Goal: Task Accomplishment & Management: Complete application form

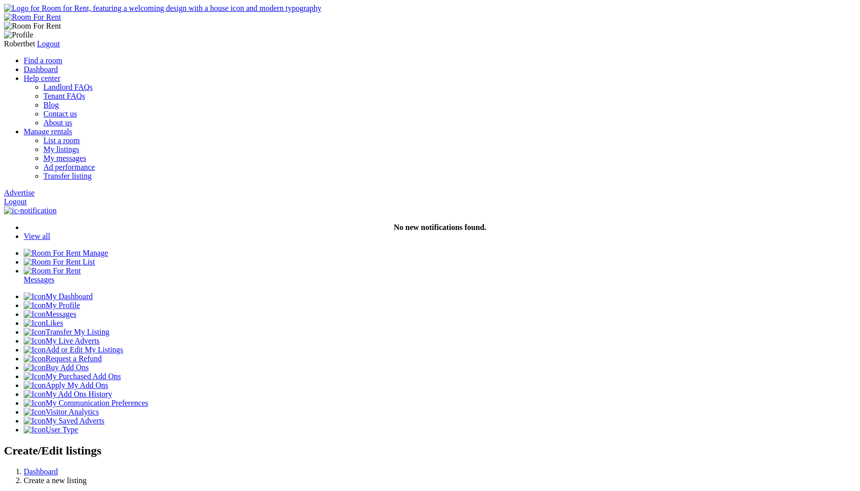
click at [27, 197] on link "Logout" at bounding box center [15, 201] width 23 height 8
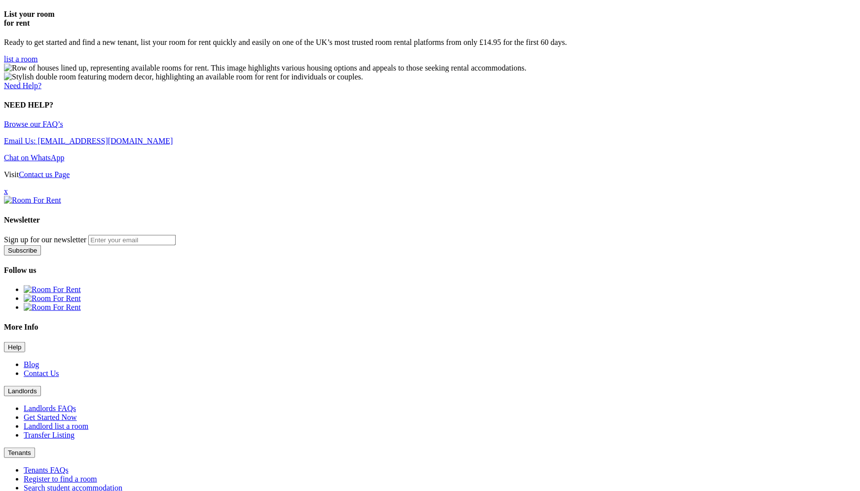
scroll to position [1223, 0]
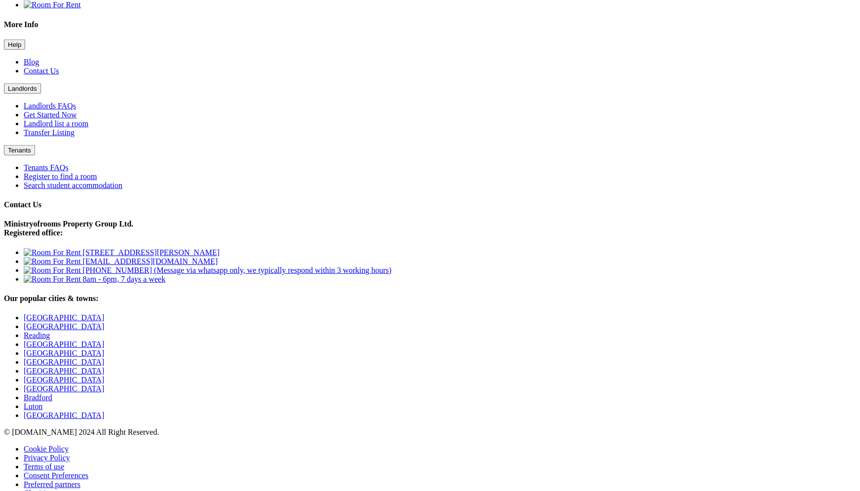
click at [41, 94] on button "Landlords" at bounding box center [22, 88] width 37 height 10
click at [88, 128] on link "Landlord list a room" at bounding box center [56, 123] width 65 height 8
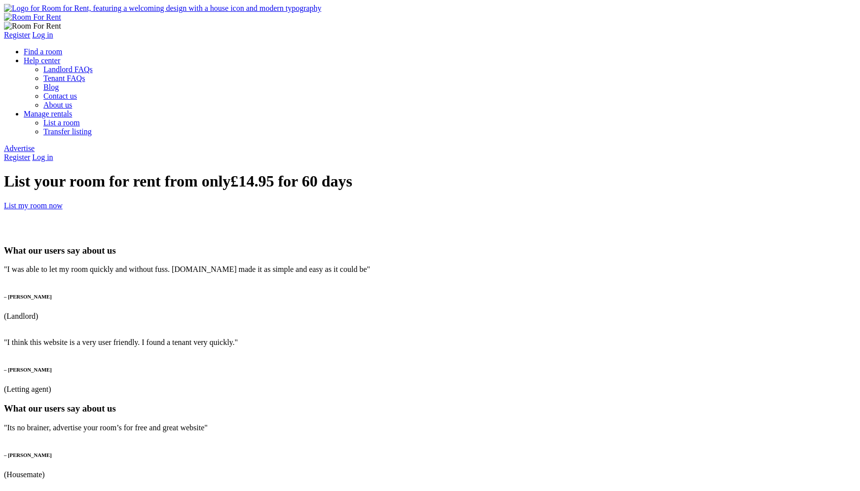
type input "jeet"
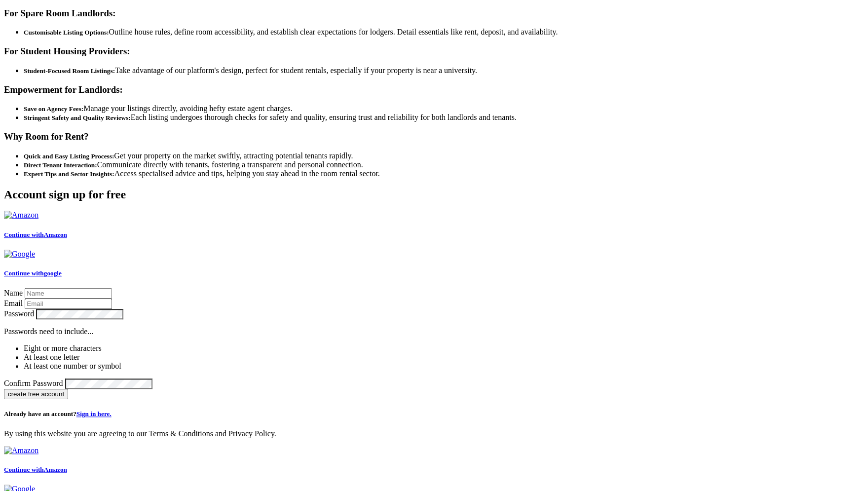
scroll to position [1868, 0]
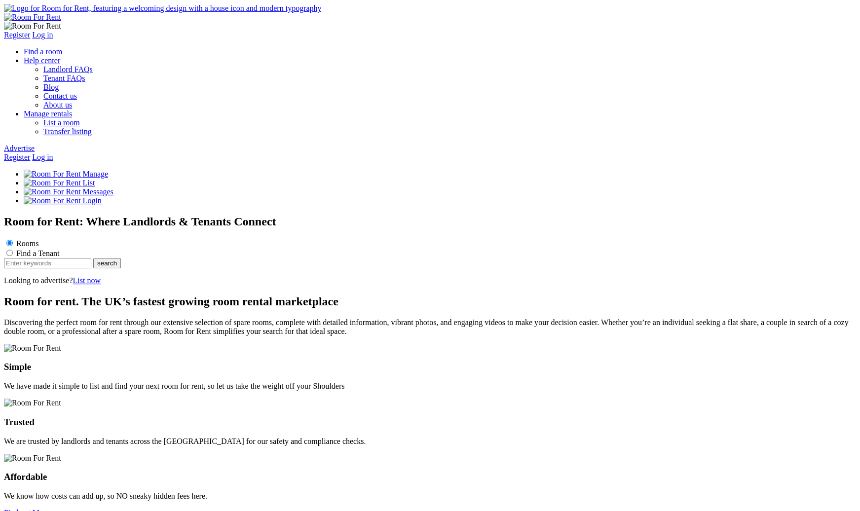
click at [30, 153] on link "Register" at bounding box center [17, 157] width 26 height 8
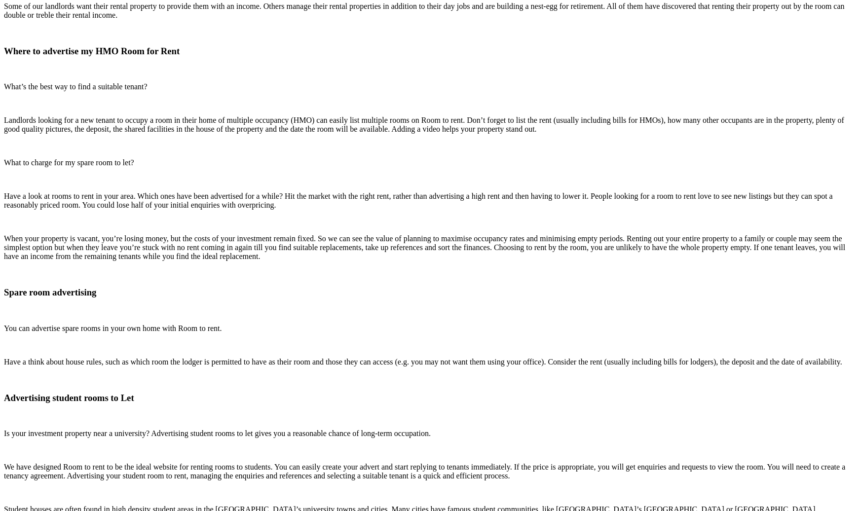
scroll to position [1427, 0]
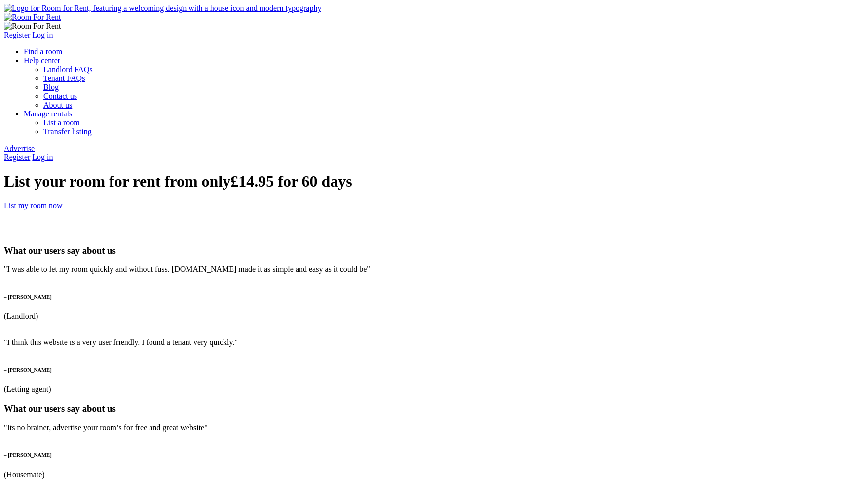
type input "dasdfa"
type input "[EMAIL_ADDRESS][DOMAIN_NAME]"
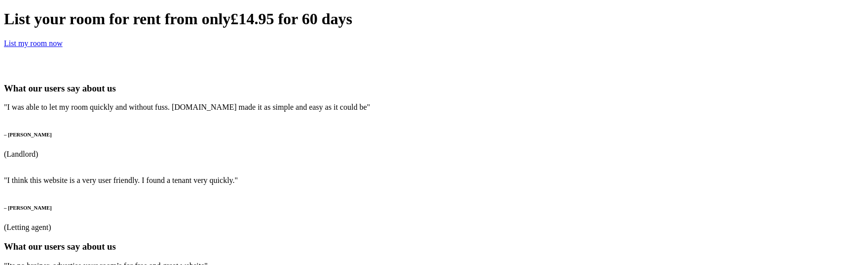
scroll to position [167, 0]
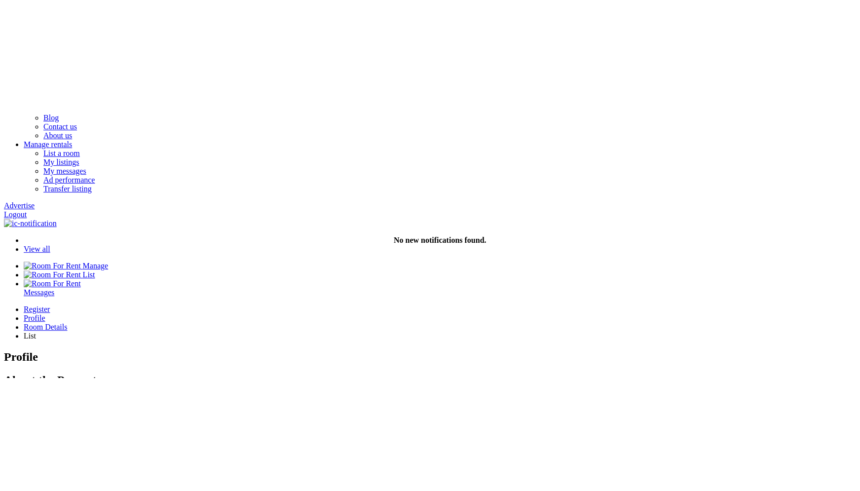
scroll to position [104, 0]
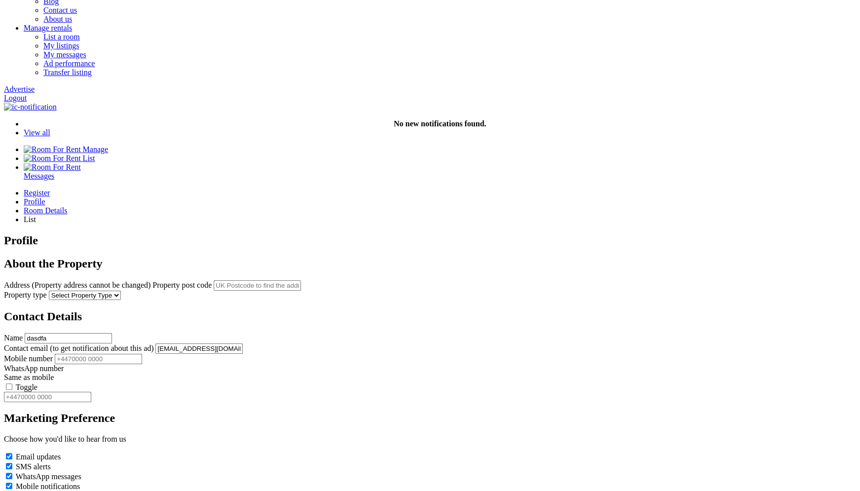
drag, startPoint x: 393, startPoint y: 286, endPoint x: 208, endPoint y: 273, distance: 185.1
click at [208, 264] on div "Register Profile Room Details List Profile" at bounding box center [430, 350] width 852 height 323
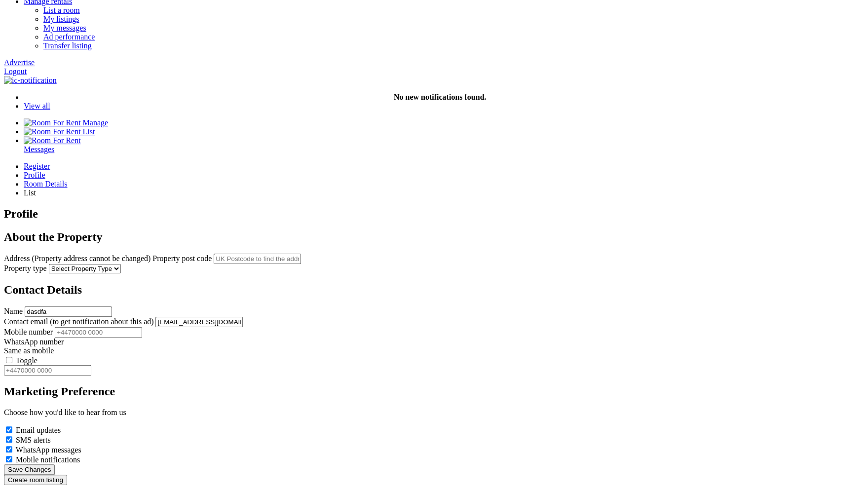
scroll to position [131, 0]
click at [142, 264] on input "Mobile number" at bounding box center [98, 332] width 87 height 10
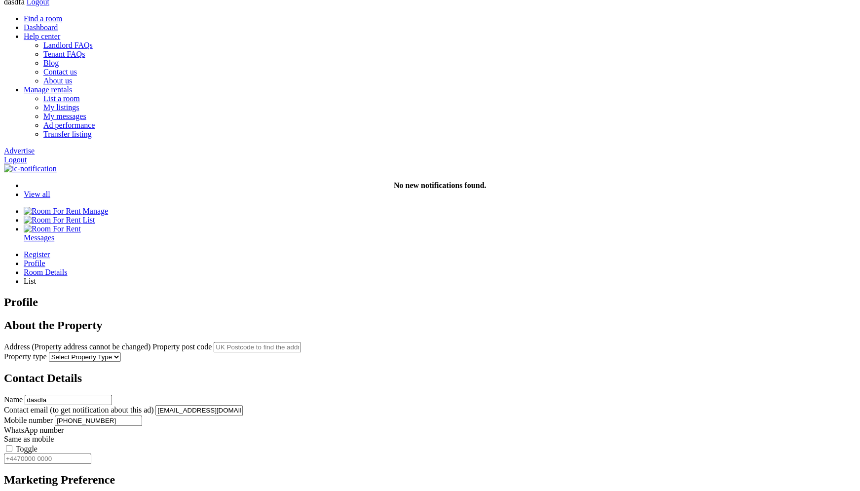
scroll to position [41, 0]
type input "[PHONE_NUMBER]"
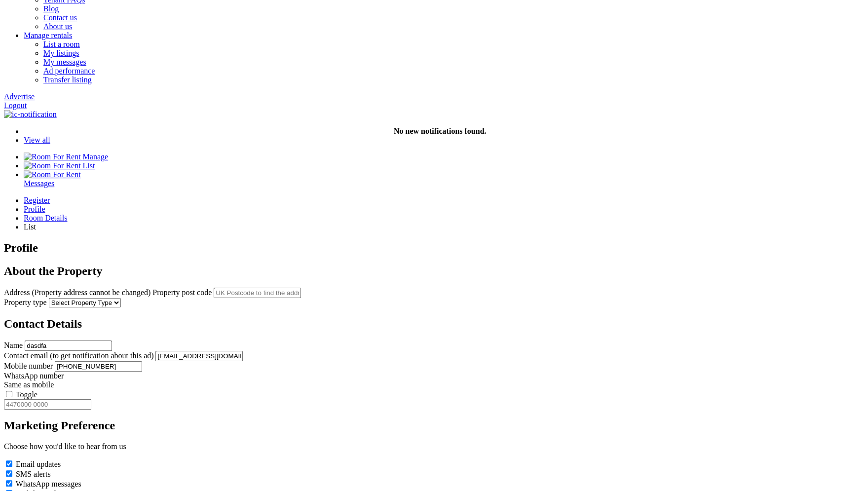
scroll to position [85, 0]
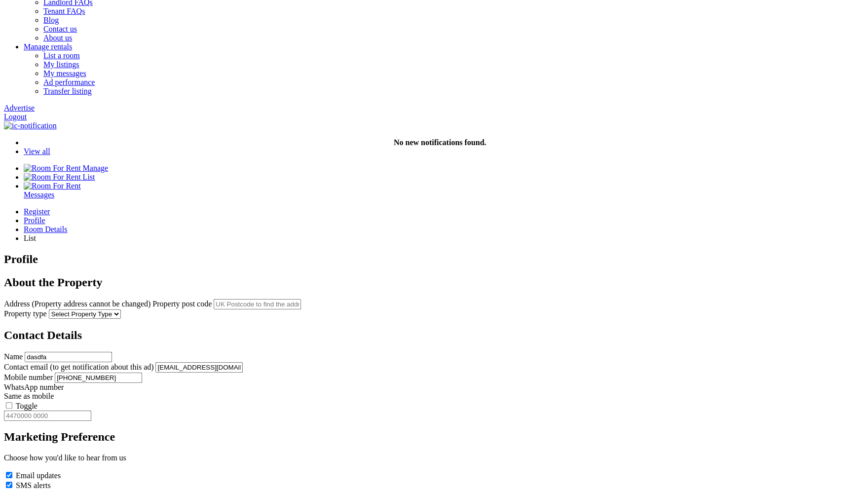
click at [301, 299] on input "text" at bounding box center [257, 304] width 87 height 10
paste input "RG1 6JU"
type input "[STREET_ADDRESS]"
select select "House"
click option "House" at bounding box center [0, 0] width 0 height 0
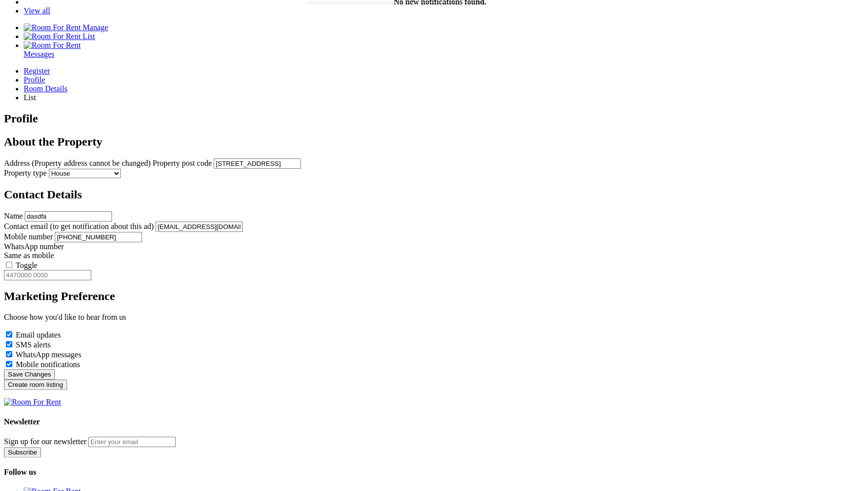
scroll to position [228, 0]
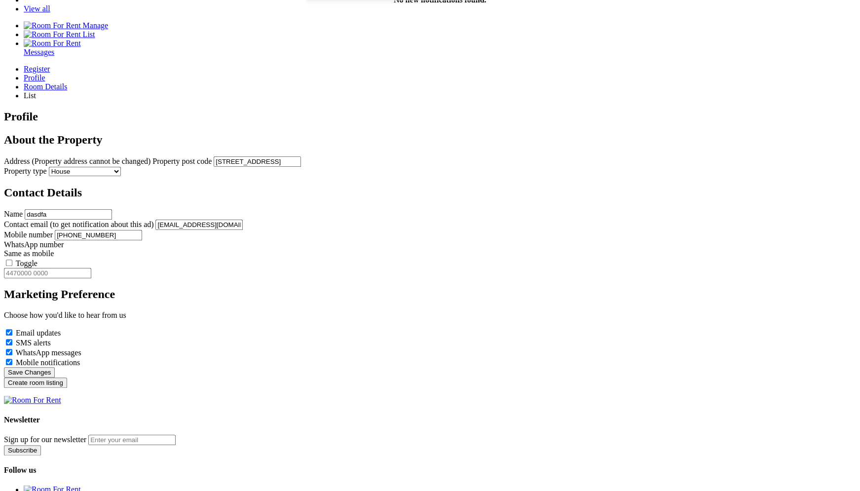
click at [38, 259] on label "Toggle" at bounding box center [27, 263] width 22 height 8
click at [12, 260] on input "Toggle" at bounding box center [9, 263] width 6 height 6
type input "+44345234523"
click at [142, 230] on input "+44345234523" at bounding box center [98, 235] width 87 height 10
type input "44345234523"
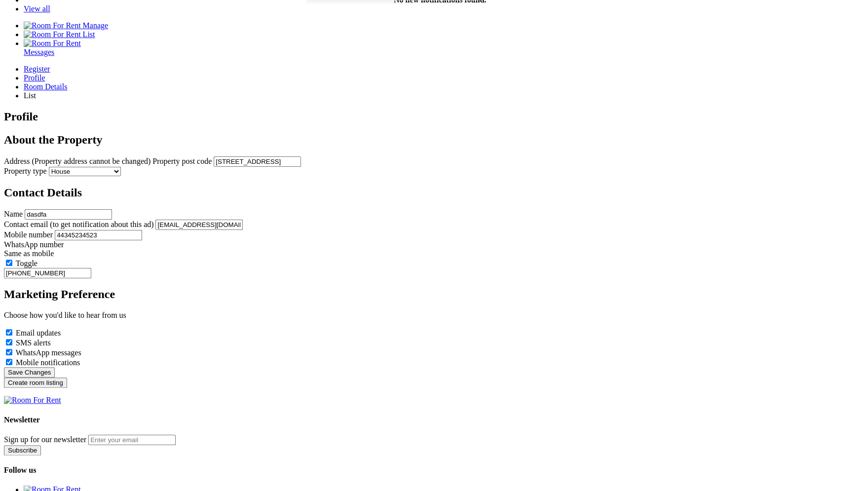
click at [561, 217] on div "Register Profile Room Details List Profile" at bounding box center [430, 226] width 852 height 323
click at [38, 259] on label "Toggle" at bounding box center [27, 263] width 22 height 8
click at [12, 260] on input "Toggle" at bounding box center [9, 263] width 6 height 6
type input "44345234523"
click at [38, 259] on label "Toggle" at bounding box center [27, 263] width 22 height 8
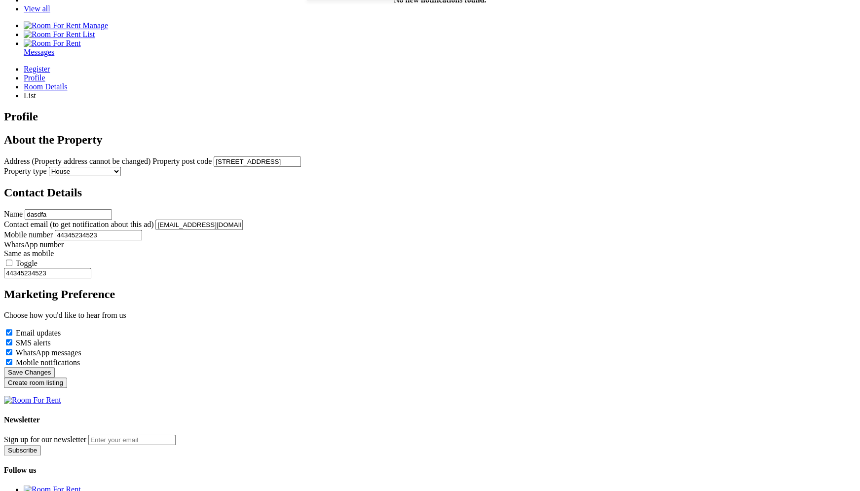
click at [12, 260] on input "Toggle" at bounding box center [9, 263] width 6 height 6
click at [67, 388] on input "Create room listing" at bounding box center [35, 383] width 63 height 10
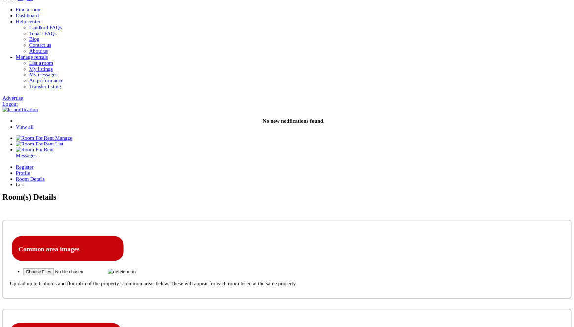
scroll to position [41, 0]
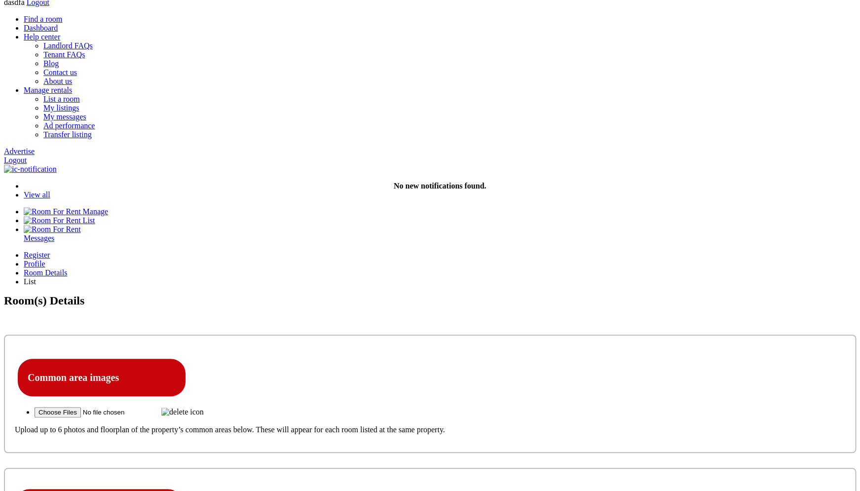
click at [204, 408] on img at bounding box center [182, 412] width 42 height 9
click at [159, 407] on input "file" at bounding box center [97, 412] width 125 height 10
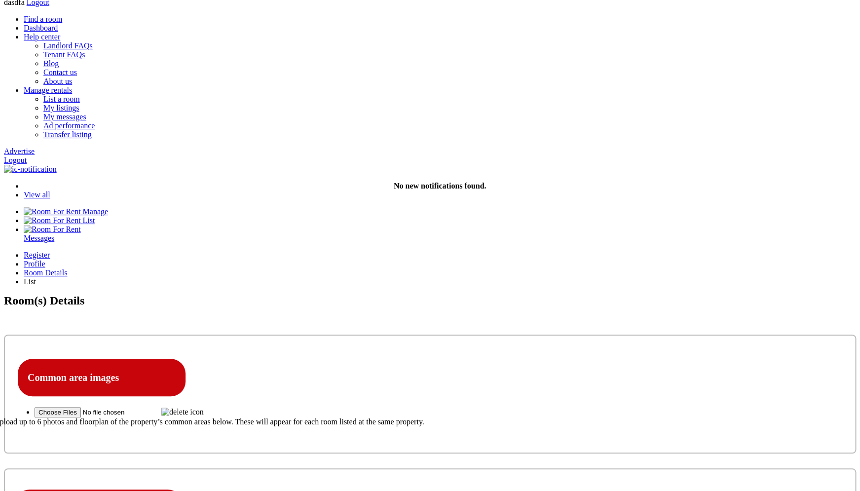
drag, startPoint x: 481, startPoint y: 195, endPoint x: 474, endPoint y: 193, distance: 7.5
click at [474, 418] on p "Upload up to 6 photos and floorplan of the property’s common areas below. These…" at bounding box center [291, 422] width 595 height 9
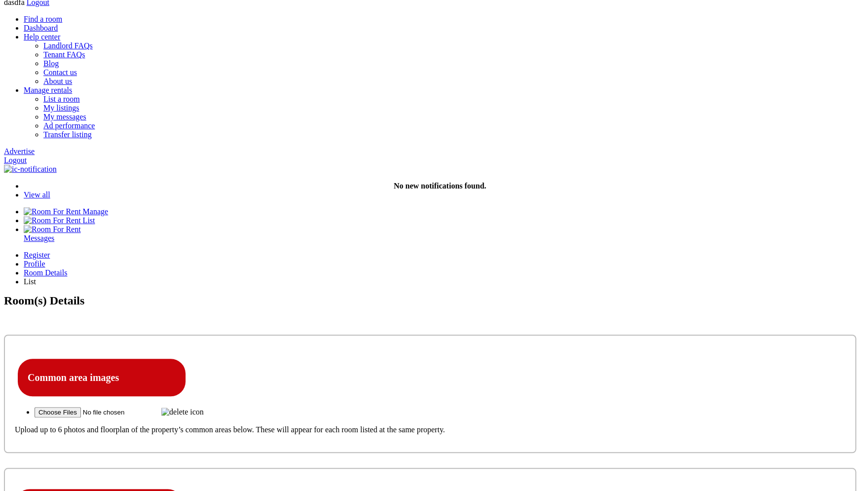
click at [437, 426] on p "Upload up to 6 photos and floorplan of the property’s common areas below. These…" at bounding box center [430, 430] width 831 height 9
click at [204, 408] on img at bounding box center [182, 412] width 42 height 9
click at [159, 407] on input "file" at bounding box center [97, 412] width 125 height 10
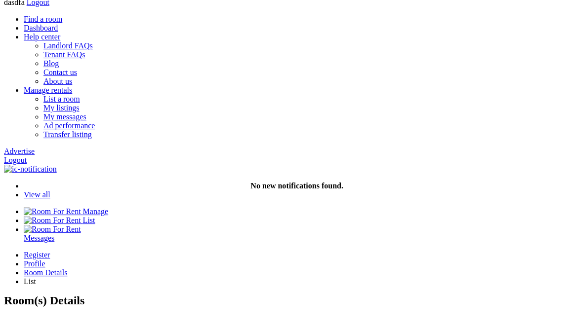
type input "C:\fakepath\Screenshot [DATE] 7.35.20 PM.png"
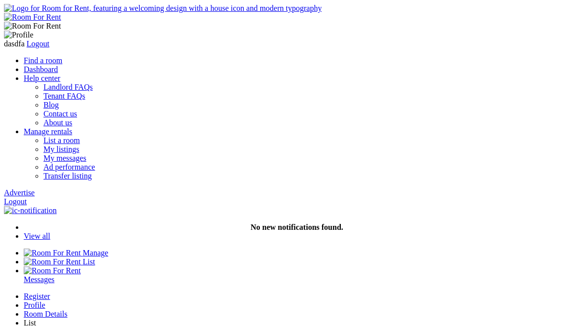
scroll to position [41, 0]
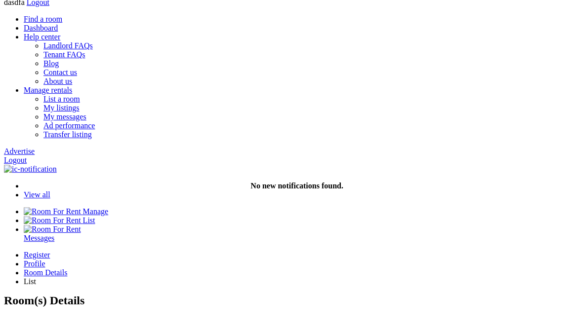
type input "C:\fakepath\Screenshot 2025-09-15 at 7.41.24 PM.png"
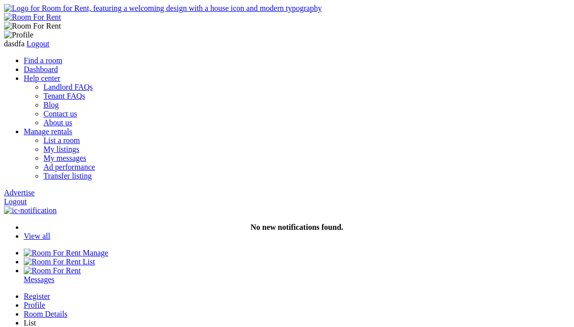
scroll to position [41, 0]
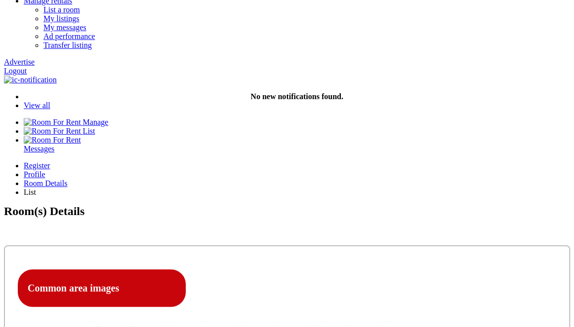
scroll to position [132, 0]
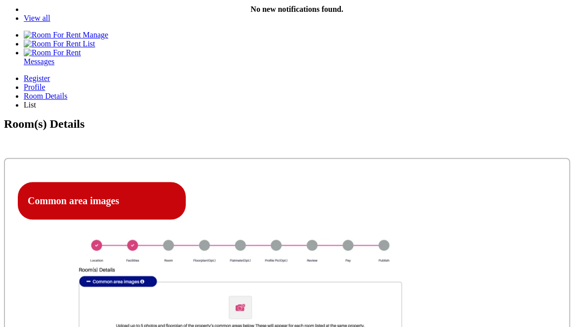
scroll to position [228, 0]
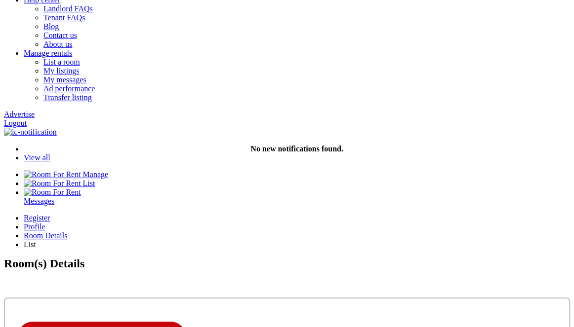
scroll to position [84, 0]
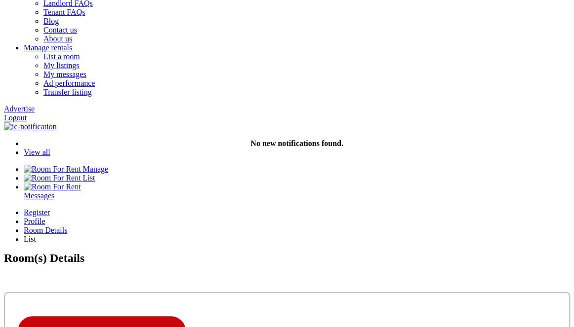
type input "C:\fakepath\Screenshot 2025-09-15 at 7.35.20 PM.png"
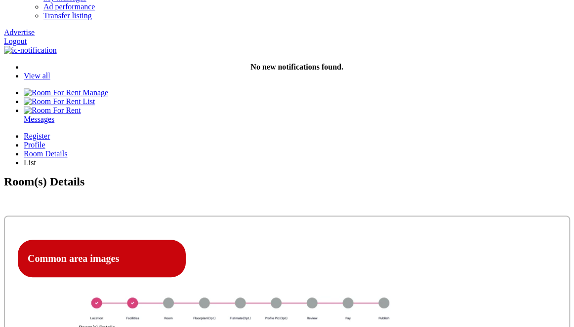
scroll to position [163, 0]
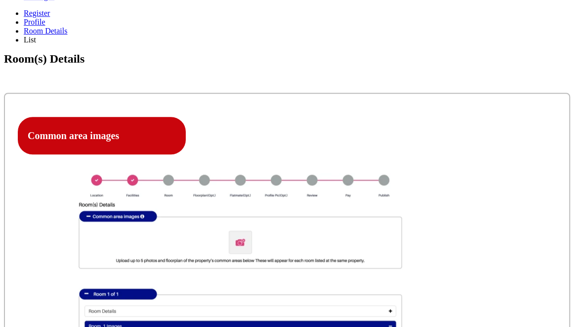
scroll to position [289, 0]
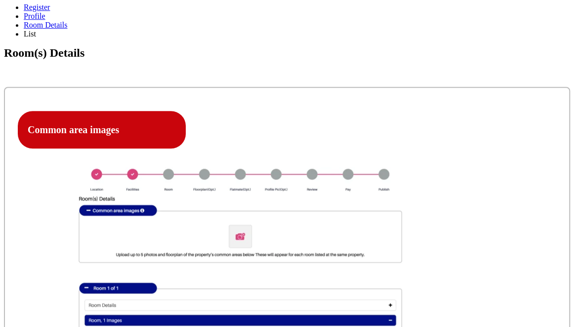
click option "Included" at bounding box center [0, 0] width 0 height 0
click option "Excluded" at bounding box center [0, 0] width 0 height 0
click option "Included" at bounding box center [0, 0] width 0 height 0
click option "Excluded" at bounding box center [0, 0] width 0 height 0
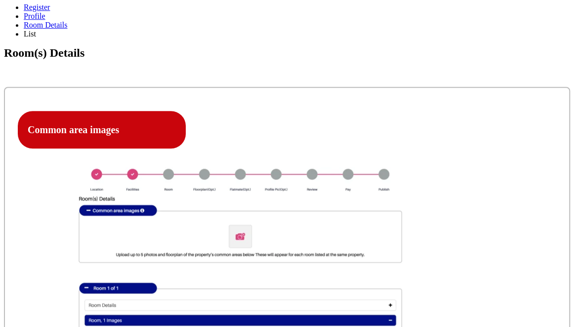
click option "Included" at bounding box center [0, 0] width 0 height 0
select select "Excluded"
click option "Excluded" at bounding box center [0, 0] width 0 height 0
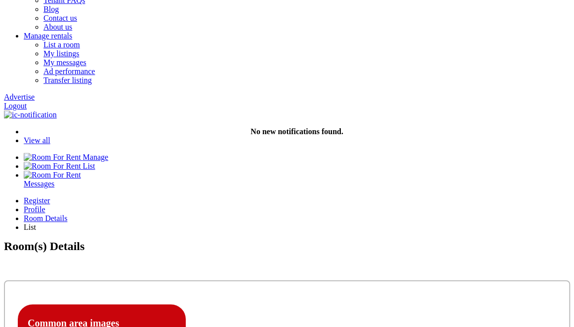
scroll to position [0, 0]
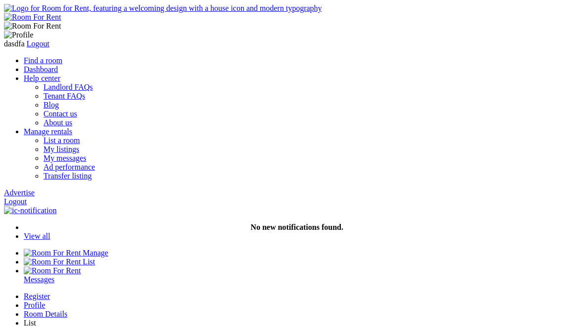
click at [220, 301] on div "Profile" at bounding box center [297, 305] width 546 height 9
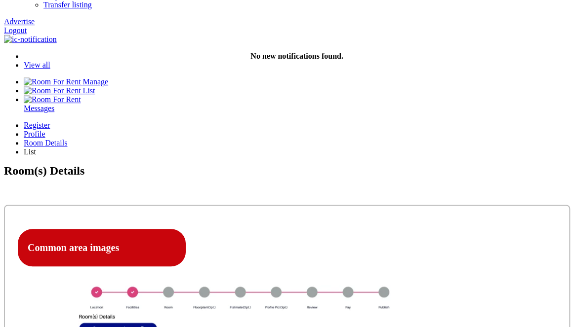
scroll to position [172, 0]
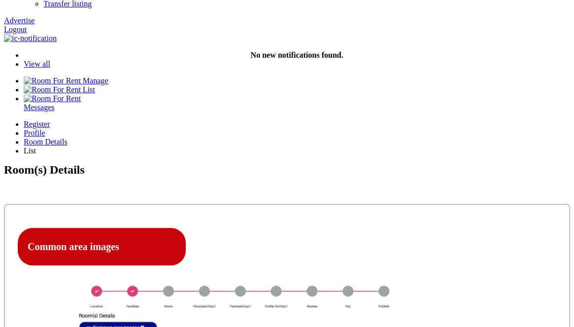
type input "room one"
type textarea "room one"
click option "Please Select" at bounding box center [0, 0] width 0 height 0
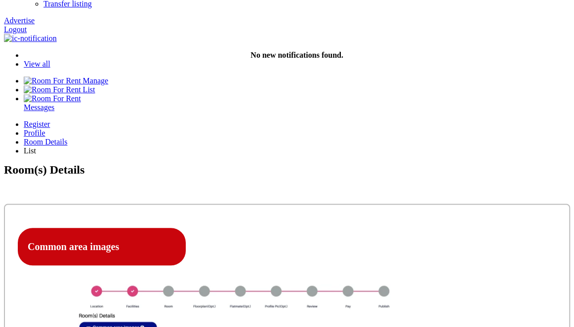
select select "Ensuite Single Bedroom"
click option "Ensuite Single Bedroom" at bounding box center [0, 0] width 0 height 0
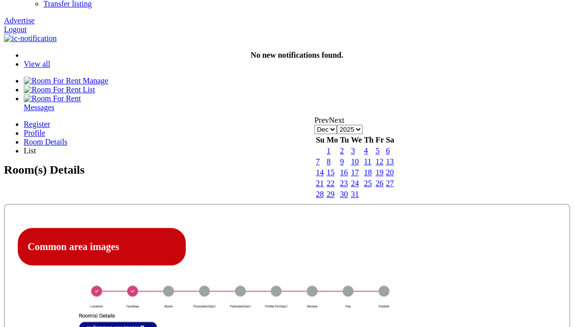
click at [348, 188] on link "23" at bounding box center [344, 183] width 8 height 8
type input "23-12-2025"
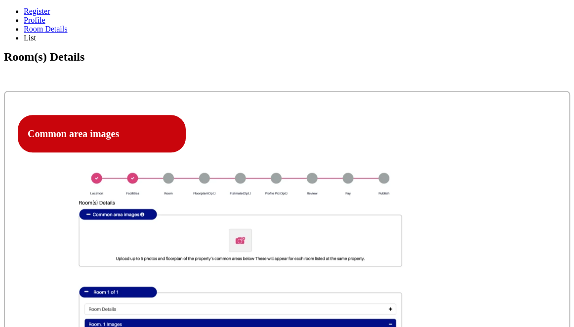
scroll to position [286, 0]
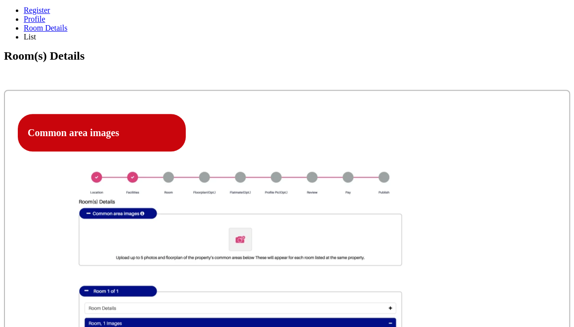
type input "-10"
drag, startPoint x: 70, startPoint y: 176, endPoint x: 20, endPoint y: 169, distance: 49.8
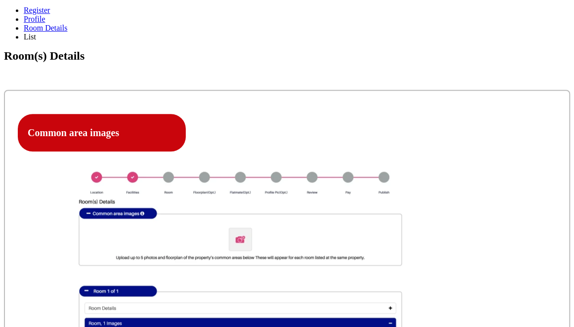
type input "1"
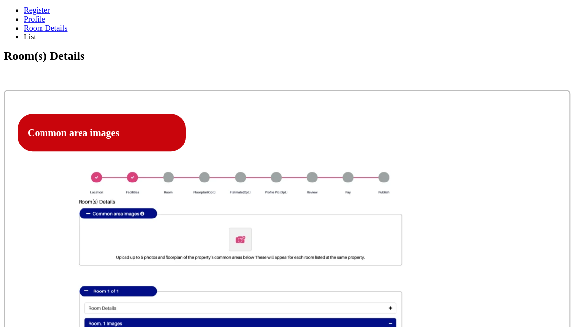
type input "-10"
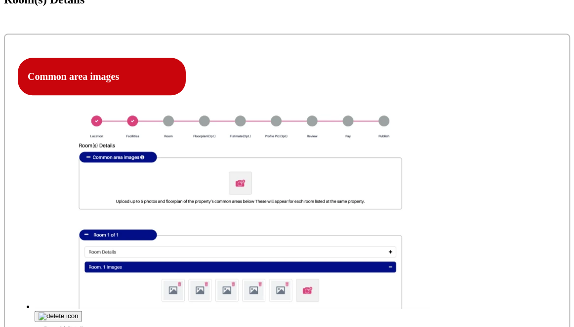
scroll to position [343, 0]
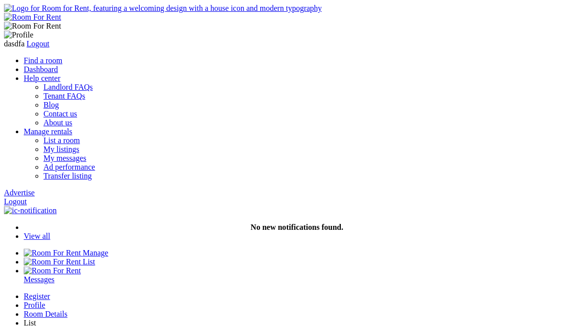
type input "C:\fakepath\Screenshot [DATE] 8.33.40 PM.png"
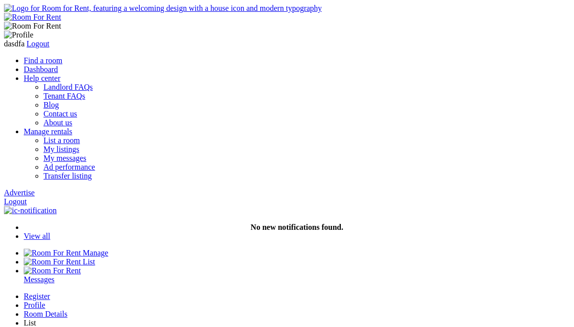
type input "C:\fakepath\Screenshot [DATE] 8.33.40 PM.png"
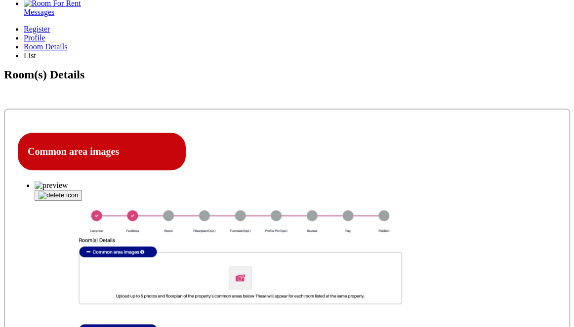
scroll to position [269, 0]
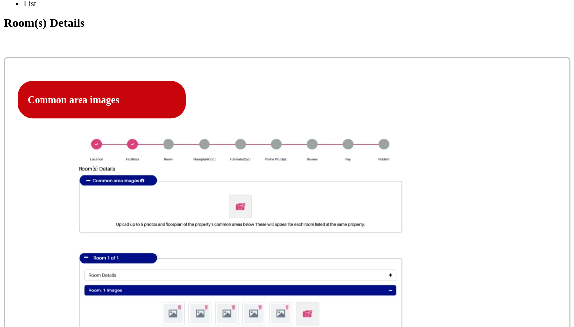
scroll to position [397, 0]
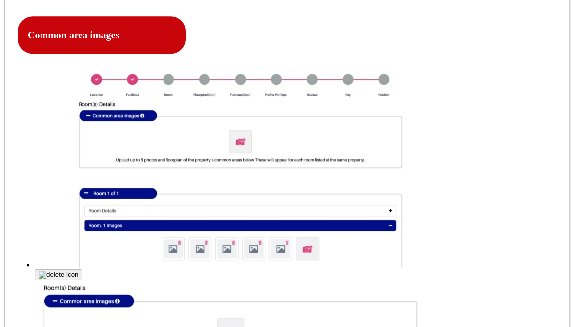
scroll to position [379, 0]
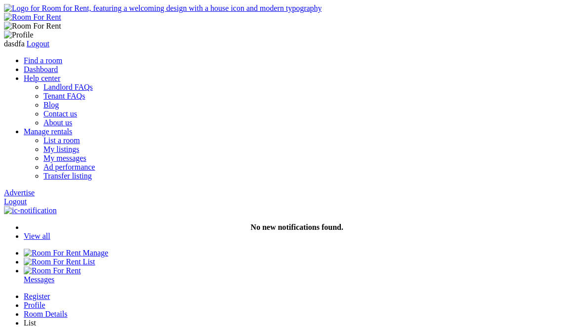
click at [216, 301] on div "Profile" at bounding box center [297, 305] width 546 height 9
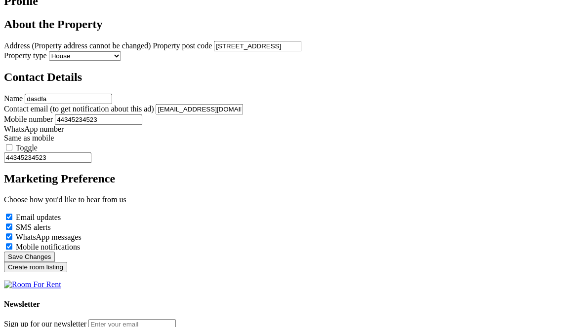
scroll to position [354, 0]
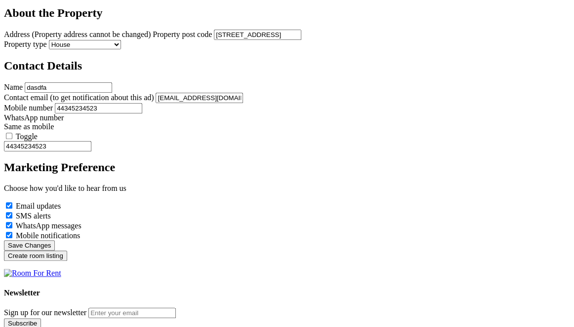
click at [67, 252] on input "Create room listing" at bounding box center [35, 256] width 63 height 10
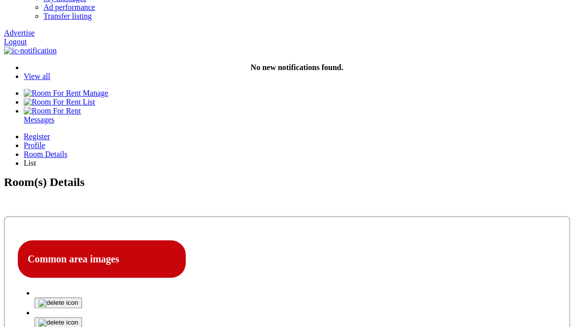
scroll to position [162, 0]
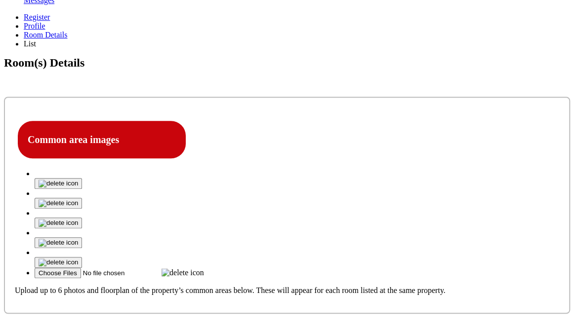
scroll to position [284, 0]
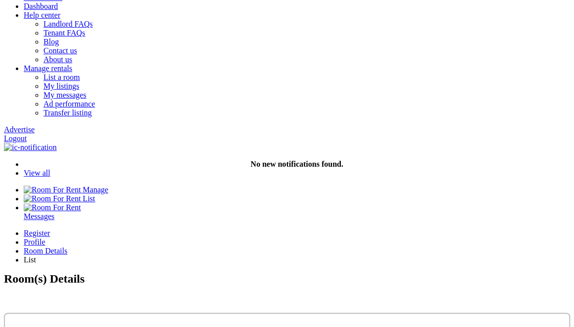
scroll to position [63, 0]
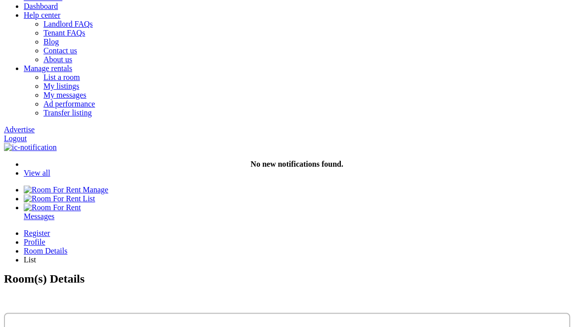
type input "C:\fakepath\Screenshot 2025-09-10 at 2.27.27 PM.png"
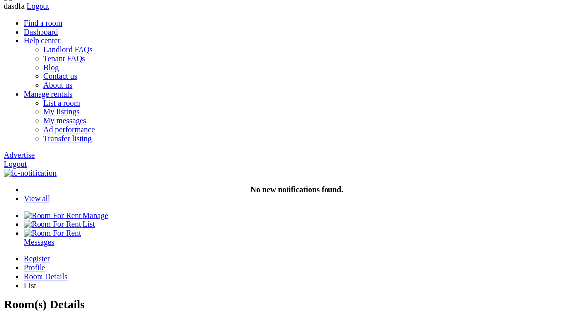
scroll to position [38, 0]
click at [219, 263] on div "Profile" at bounding box center [297, 267] width 546 height 9
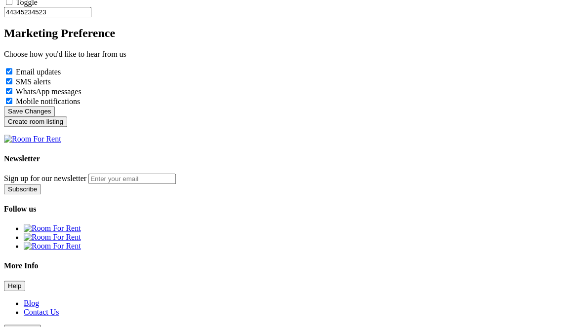
scroll to position [464, 0]
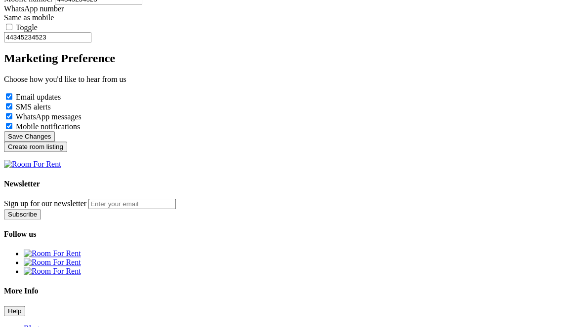
click at [67, 143] on input "Create room listing" at bounding box center [35, 147] width 63 height 10
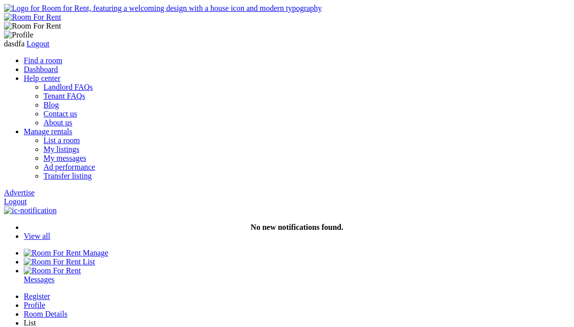
click at [215, 301] on div "Profile" at bounding box center [297, 305] width 546 height 9
click at [27, 197] on link "Logout" at bounding box center [15, 201] width 23 height 8
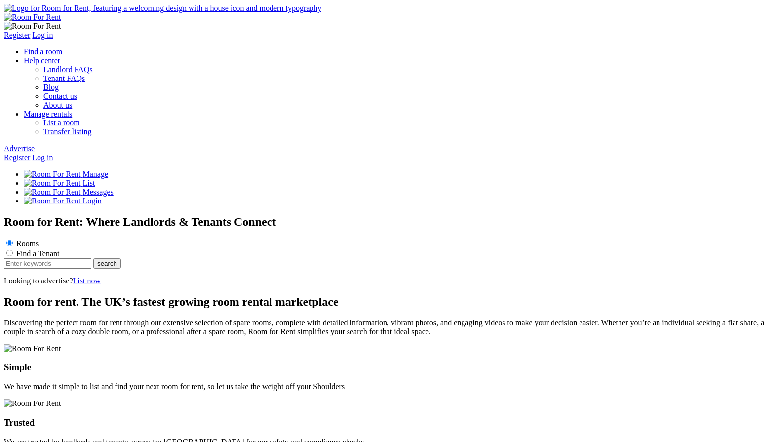
click at [53, 153] on link "Log in" at bounding box center [42, 157] width 21 height 8
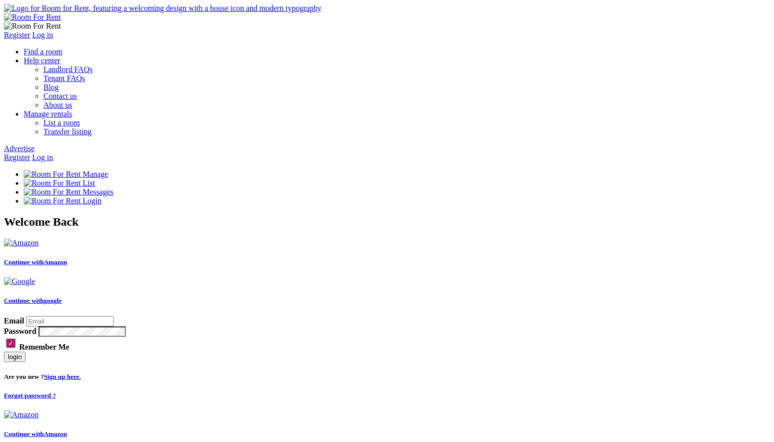
type input "[DATE][EMAIL_ADDRESS][DOMAIN_NAME]"
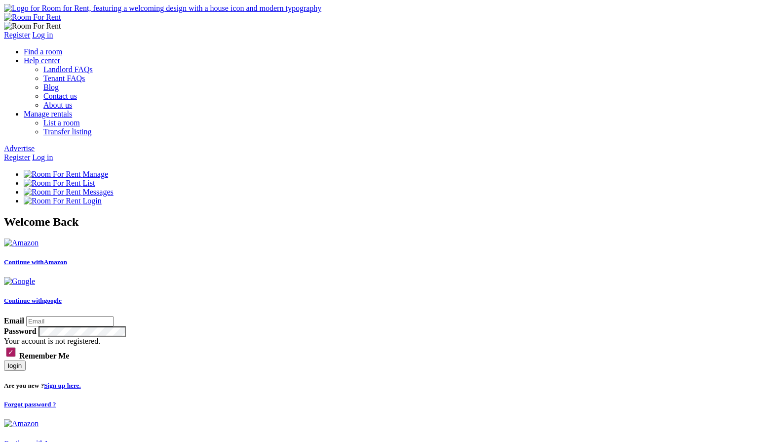
paste input "[EMAIL_ADDRESS][DOMAIN_NAME]"
type input "[EMAIL_ADDRESS][DOMAIN_NAME]"
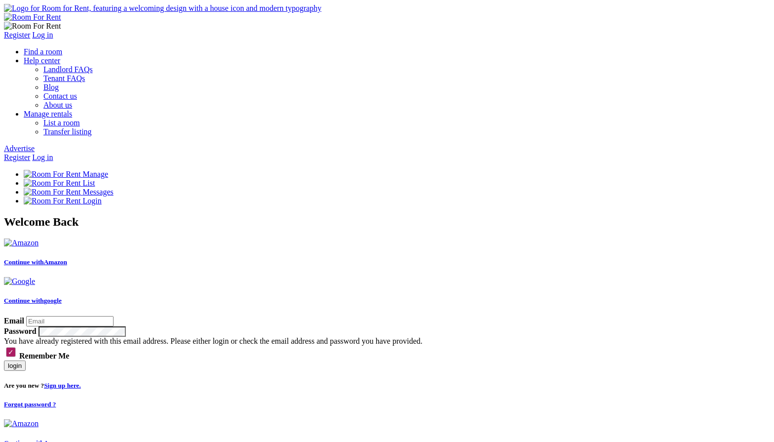
paste input "[EMAIL_ADDRESS][DOMAIN_NAME]"
type input "[EMAIL_ADDRESS][DOMAIN_NAME]"
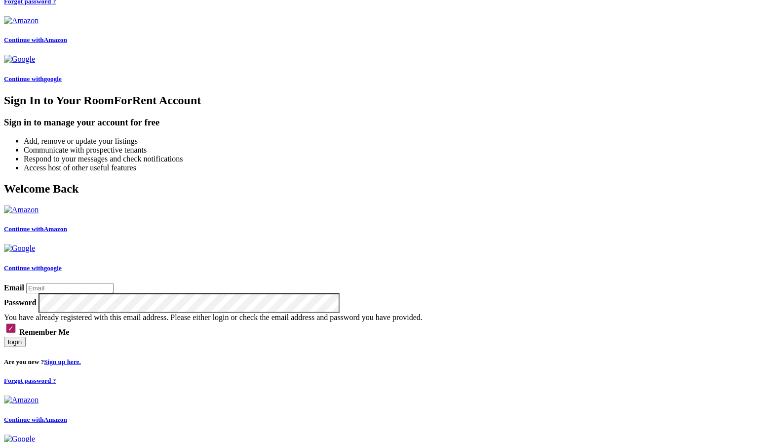
scroll to position [481, 0]
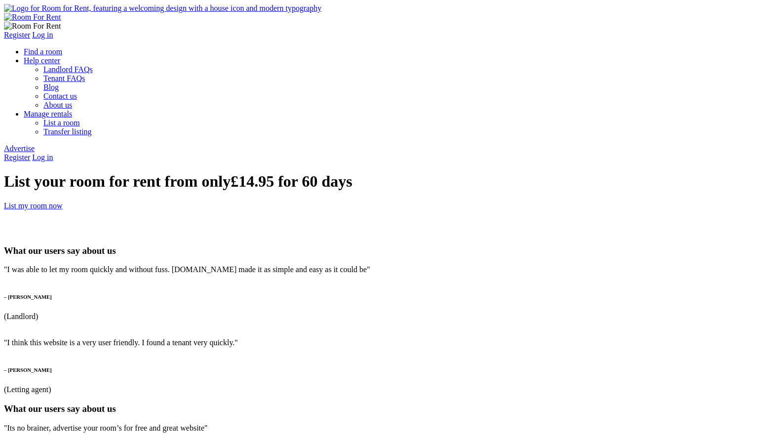
type input "[PERSON_NAME]"
type input "[PERSON_NAME][EMAIL_ADDRESS][DOMAIN_NAME]"
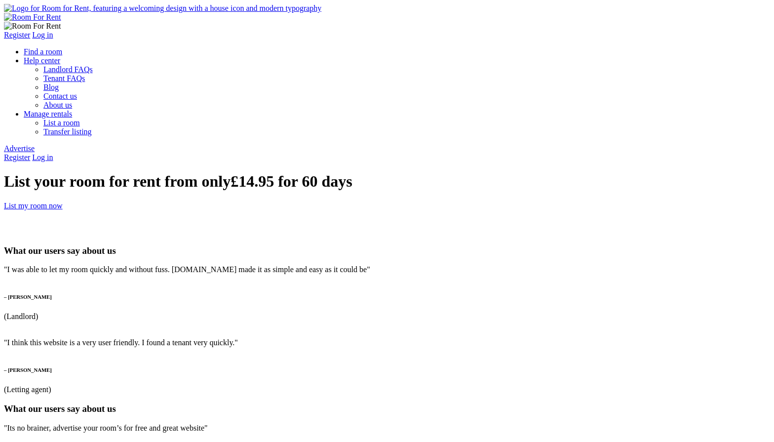
type input "[EMAIL_ADDRESS][DOMAIN_NAME]"
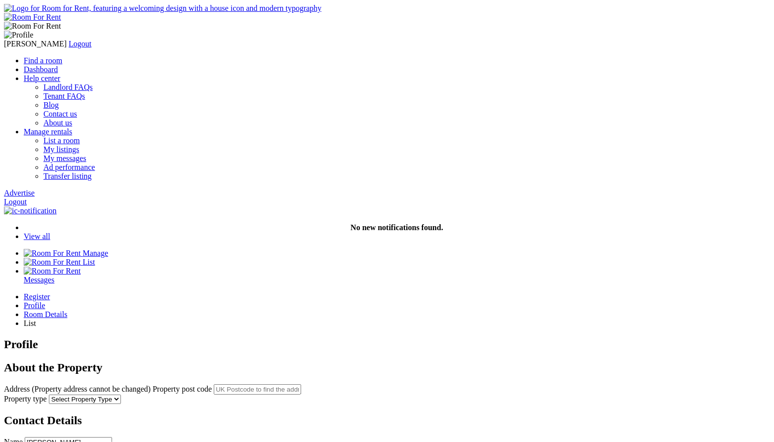
click at [301, 384] on input "text" at bounding box center [257, 389] width 87 height 10
paste input "RG1 6JU"
type input "[STREET_ADDRESS]"
select select "House"
click option "House" at bounding box center [0, 0] width 0 height 0
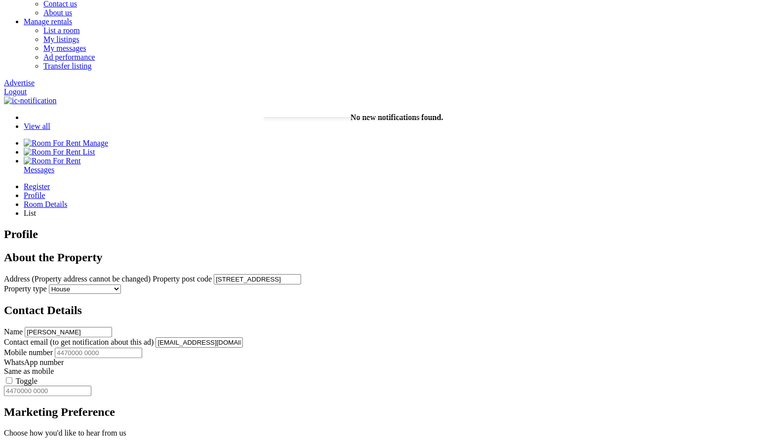
scroll to position [136, 0]
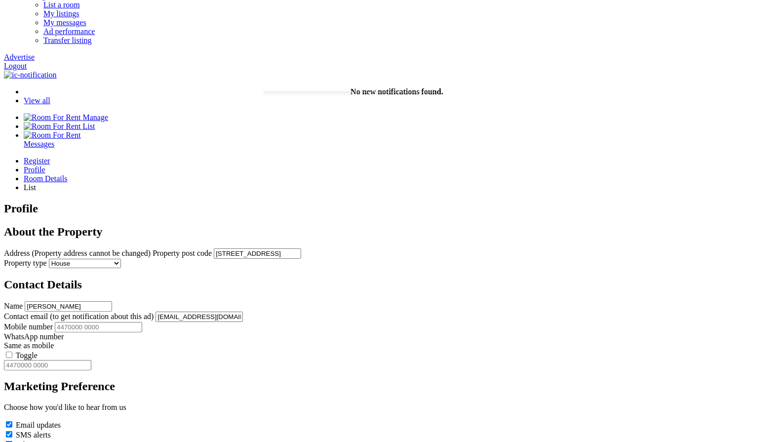
click at [142, 322] on input "Mobile number" at bounding box center [98, 327] width 87 height 10
click at [142, 322] on input "+44345234523" at bounding box center [98, 327] width 87 height 10
type input "44345234523"
click at [585, 279] on div "Register Profile Room Details List Profile" at bounding box center [387, 317] width 766 height 323
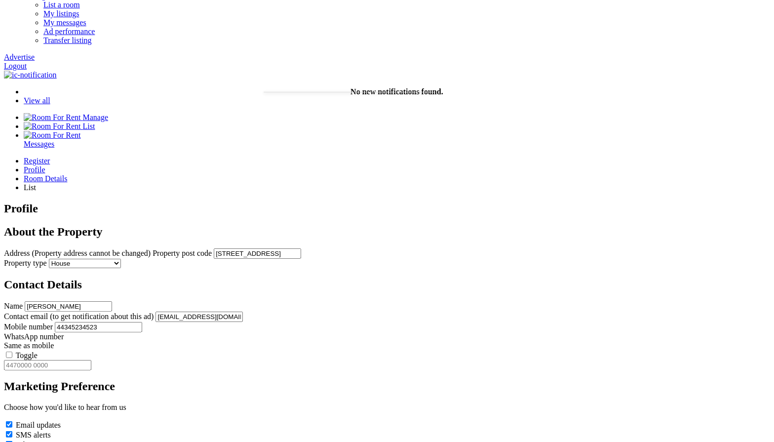
click at [38, 351] on label "Toggle" at bounding box center [27, 355] width 22 height 8
click at [12, 351] on input "Toggle" at bounding box center [9, 354] width 6 height 6
type input "44345234523"
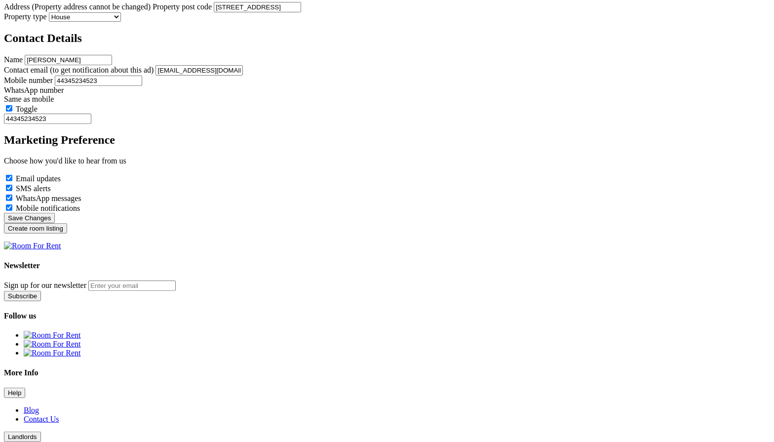
scroll to position [394, 0]
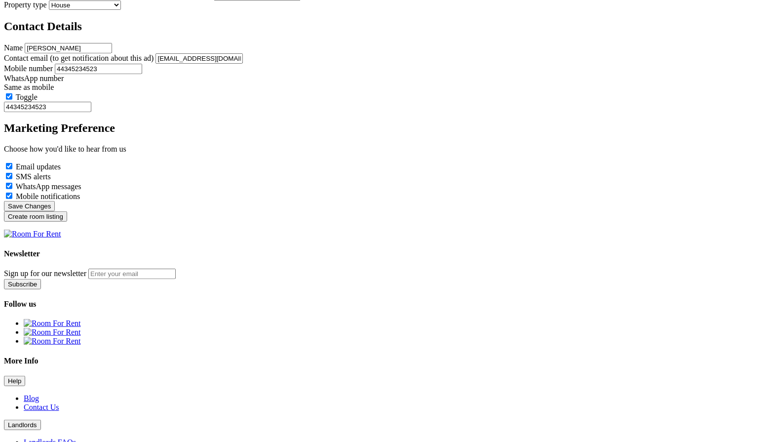
click at [67, 222] on input "Create room listing" at bounding box center [35, 216] width 63 height 10
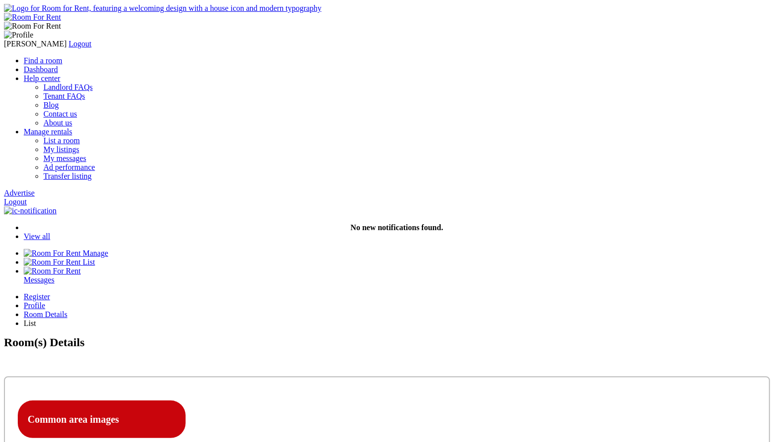
type input "C:\fakepath\Screenshot [DATE] 7.35.20 PM.png"
click at [314, 301] on div "Profile" at bounding box center [397, 305] width 746 height 9
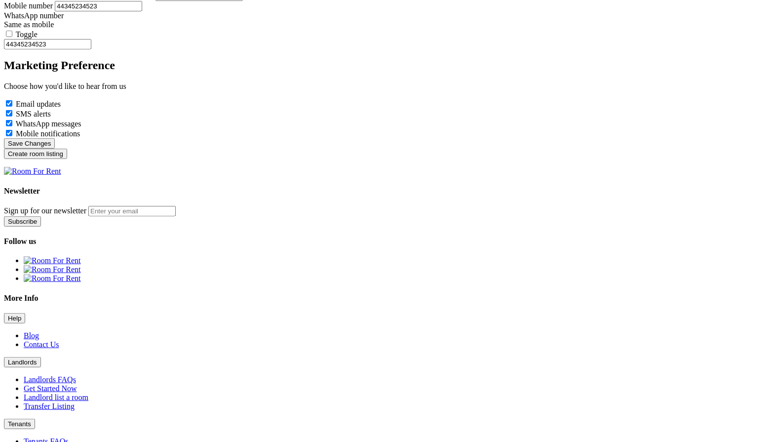
scroll to position [454, 0]
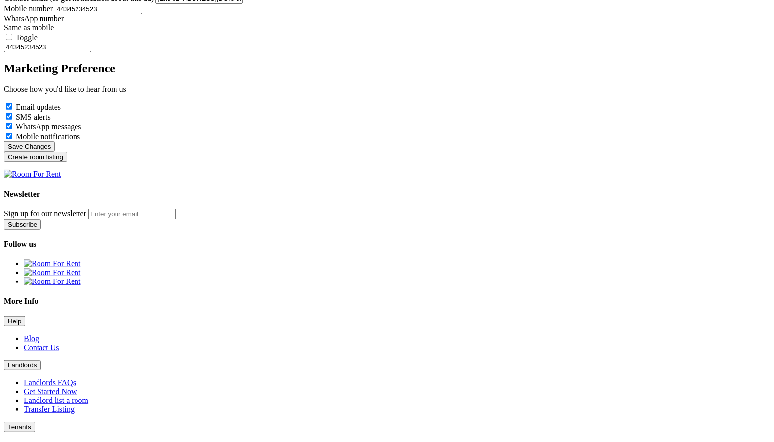
click at [67, 162] on input "Create room listing" at bounding box center [35, 157] width 63 height 10
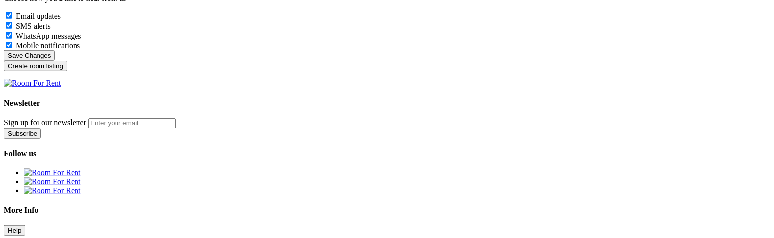
scroll to position [544, 0]
click at [67, 71] on input "Create room listing" at bounding box center [35, 66] width 63 height 10
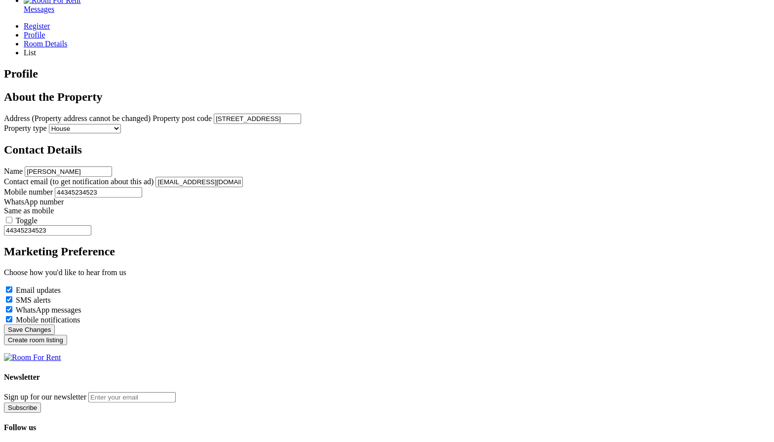
scroll to position [271, 0]
click at [67, 344] on input "Create room listing" at bounding box center [35, 339] width 63 height 10
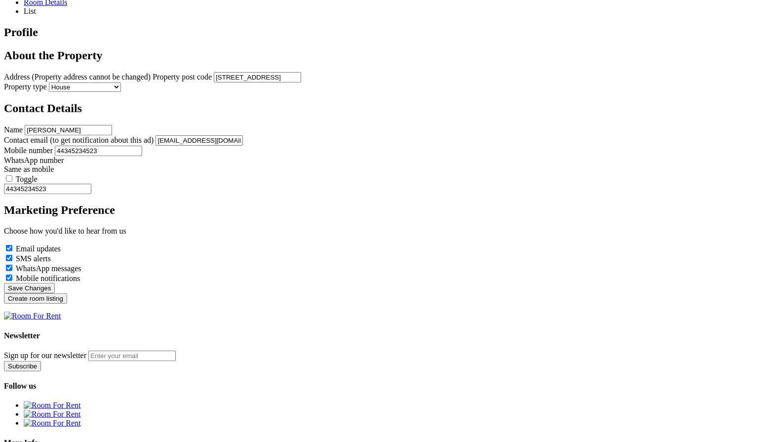
scroll to position [311, 0]
click at [67, 305] on input "Create room listing" at bounding box center [35, 299] width 63 height 10
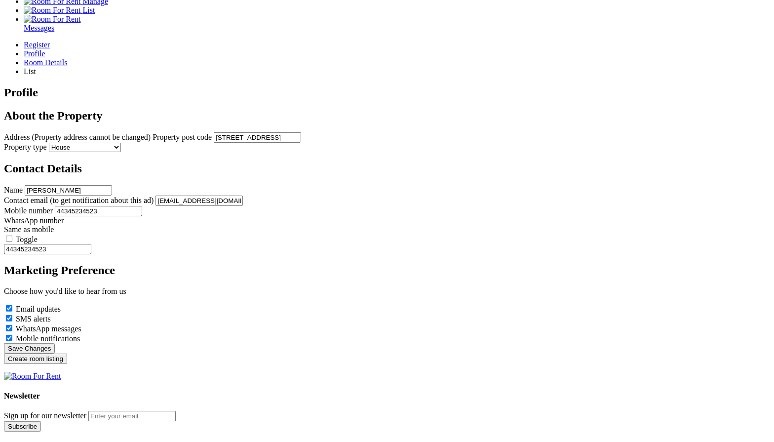
scroll to position [434, 0]
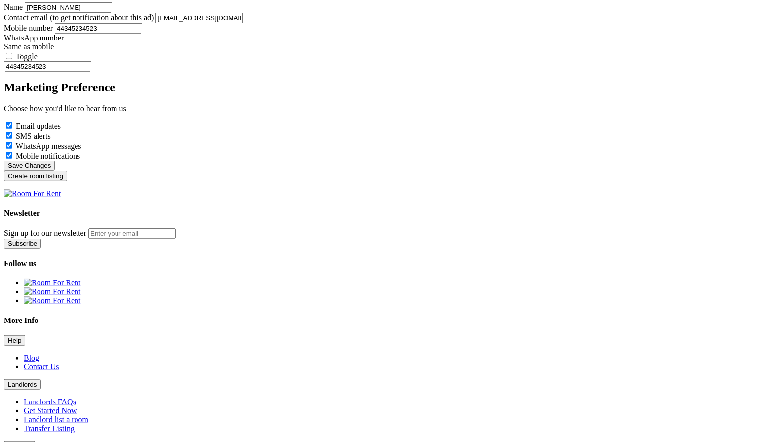
click at [67, 181] on input "Create room listing" at bounding box center [35, 176] width 63 height 10
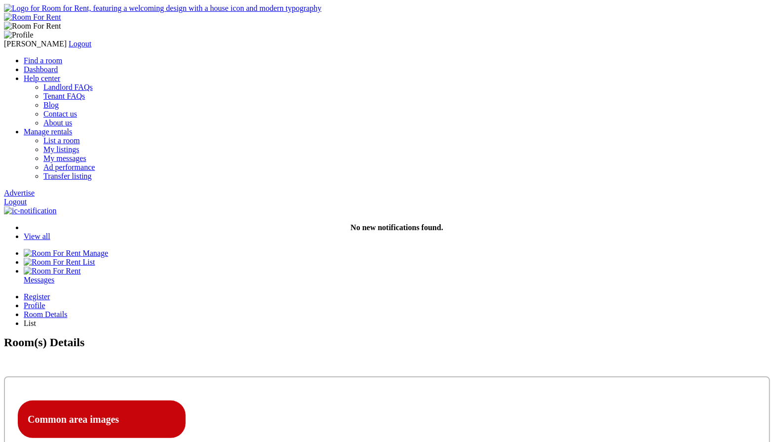
type input "C:\fakepath\Screenshot [DATE] 7.35.20 PM.png"
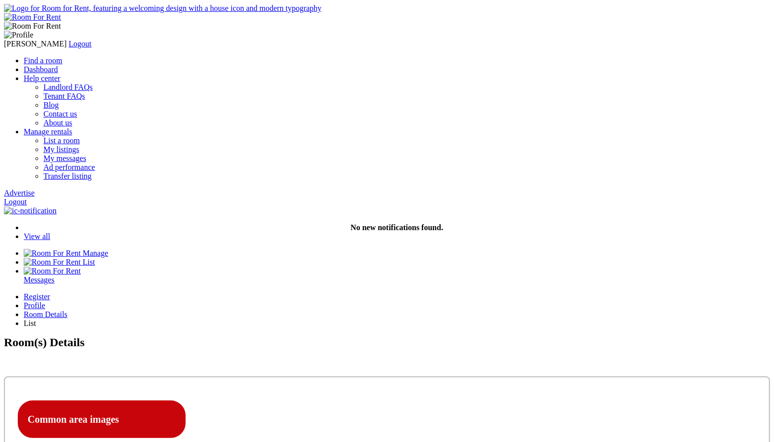
type input "C:\fakepath\Screenshot 2025-09-21 at 10.01.08 AM.png"
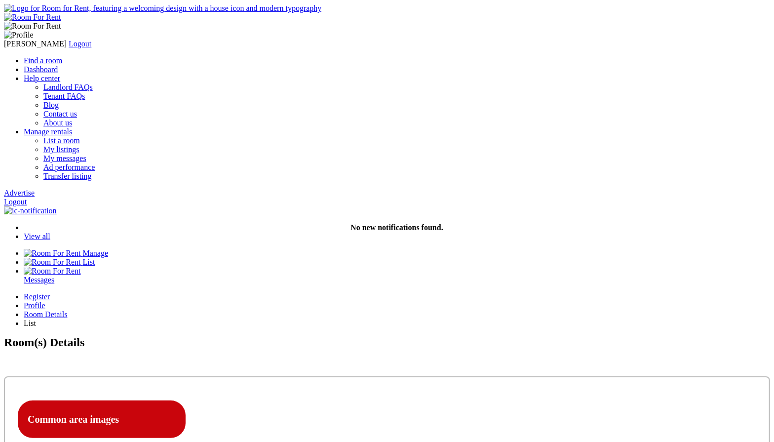
type input "C:\fakepath\Screenshot [DATE] 8.33.40 PM.png"
type input "C:\fakepath\Screenshot 2025-09-15 at 7.35.20 PM.png"
click at [312, 301] on div "Profile" at bounding box center [397, 305] width 746 height 9
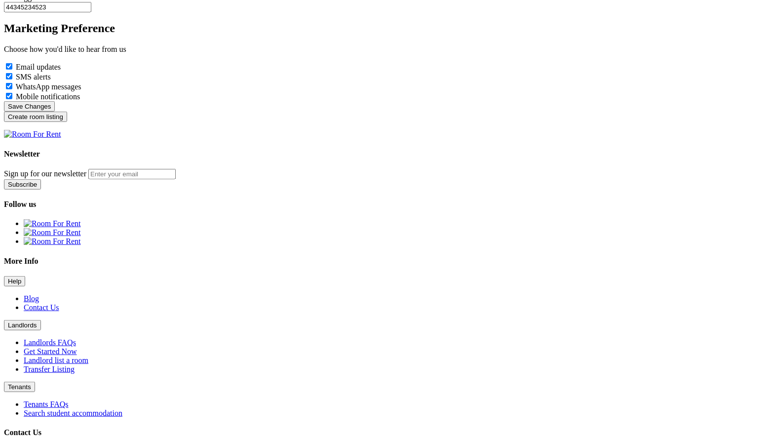
scroll to position [489, 0]
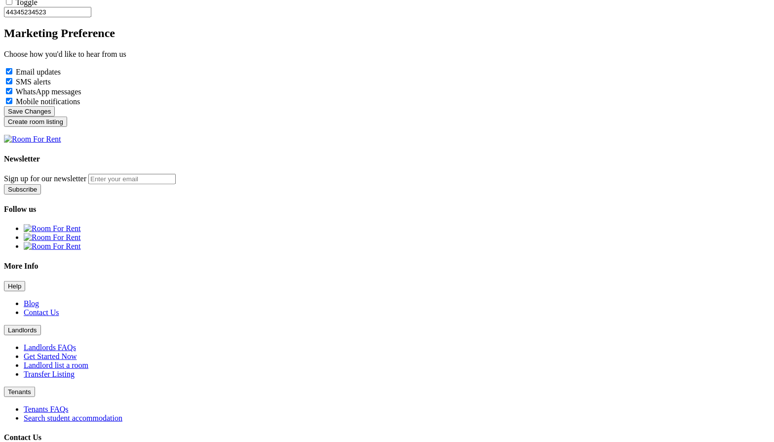
click at [67, 127] on input "Create room listing" at bounding box center [35, 121] width 63 height 10
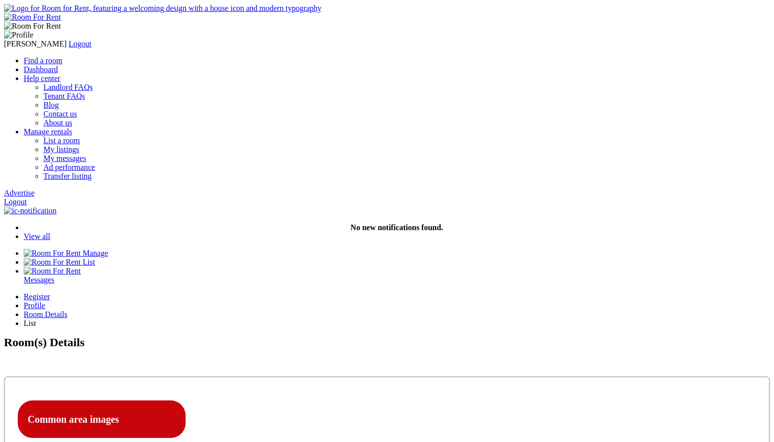
type input "C:\fakepath\Screenshot [DATE] 7.41.24 PM.png"
click at [312, 301] on div "Profile" at bounding box center [397, 305] width 746 height 9
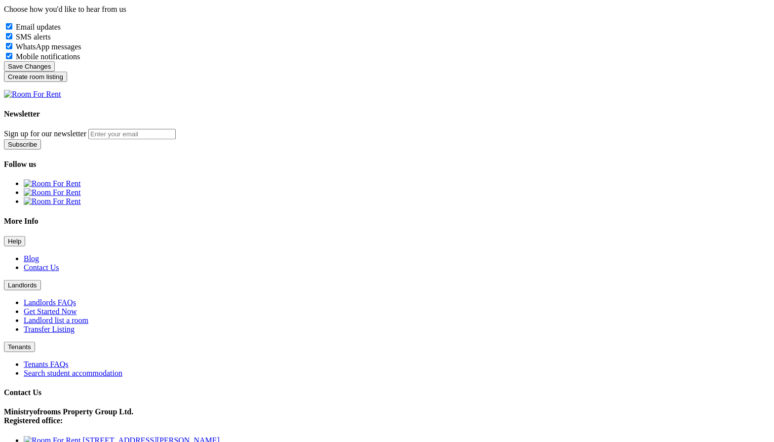
scroll to position [532, 0]
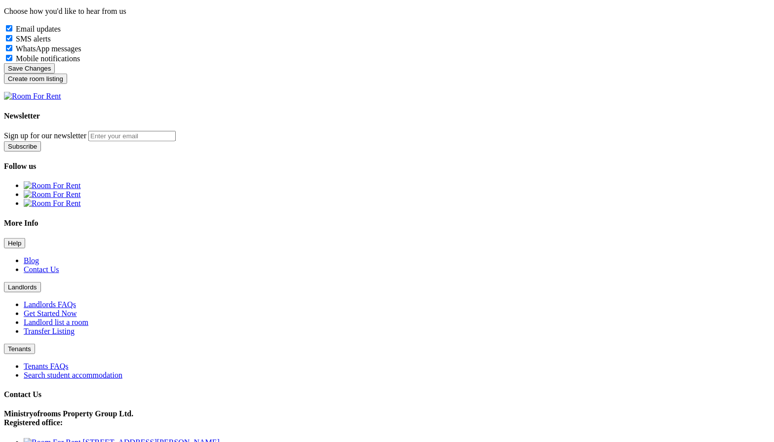
click at [67, 84] on input "Create room listing" at bounding box center [35, 79] width 63 height 10
